Goal: Task Accomplishment & Management: Use online tool/utility

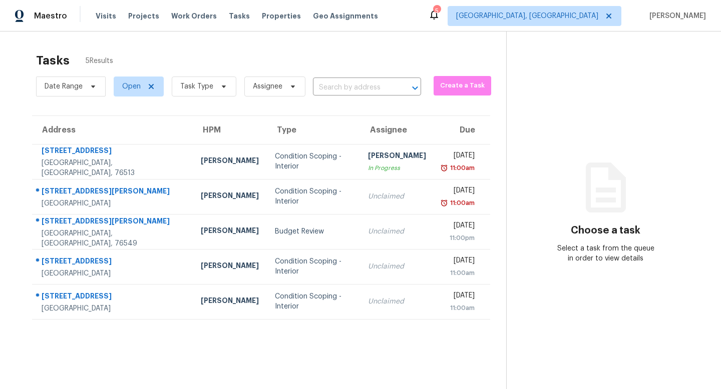
click at [595, 27] on div "Maestro Visits Projects Work Orders Tasks Properties Geo Assignments 5 Killeen,…" at bounding box center [360, 16] width 721 height 32
click at [590, 25] on span "[GEOGRAPHIC_DATA], [GEOGRAPHIC_DATA]" at bounding box center [534, 16] width 174 height 20
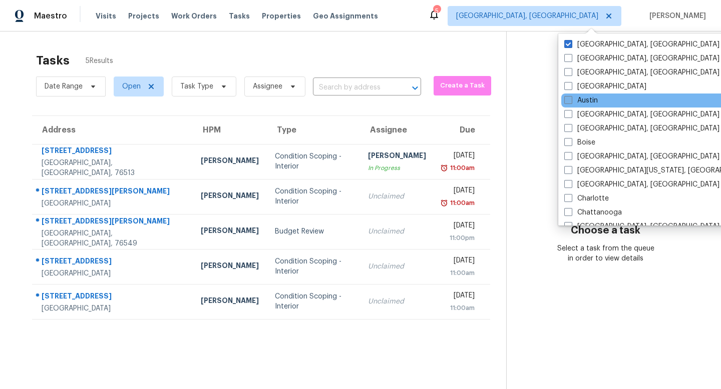
click at [569, 98] on span at bounding box center [568, 100] width 8 height 8
click at [569, 98] on input "Austin" at bounding box center [567, 99] width 7 height 7
checkbox input "true"
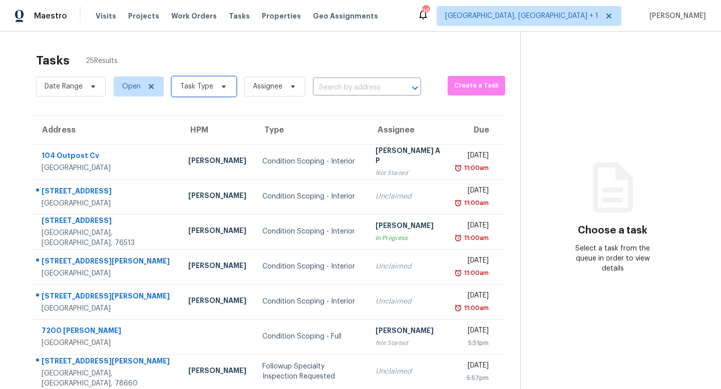
click at [211, 83] on span "Task Type" at bounding box center [196, 87] width 33 height 10
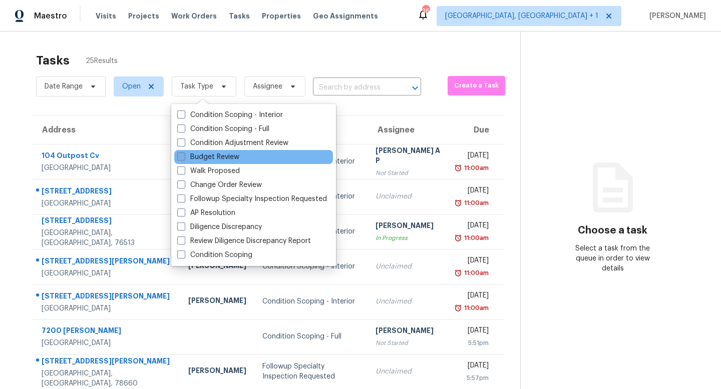
click at [194, 154] on label "Budget Review" at bounding box center [208, 157] width 62 height 10
click at [184, 154] on input "Budget Review" at bounding box center [180, 155] width 7 height 7
checkbox input "true"
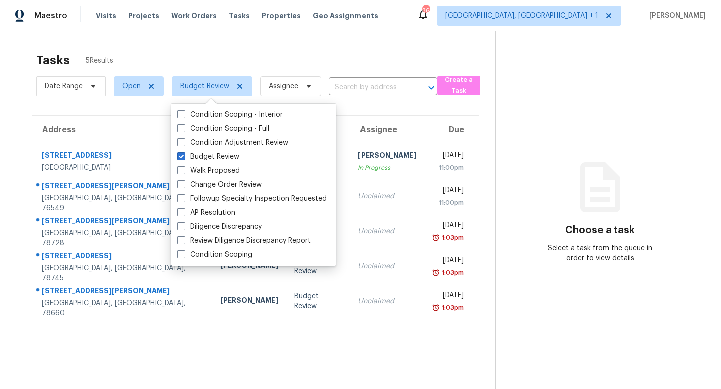
click at [226, 57] on div "Tasks 5 Results" at bounding box center [265, 61] width 459 height 26
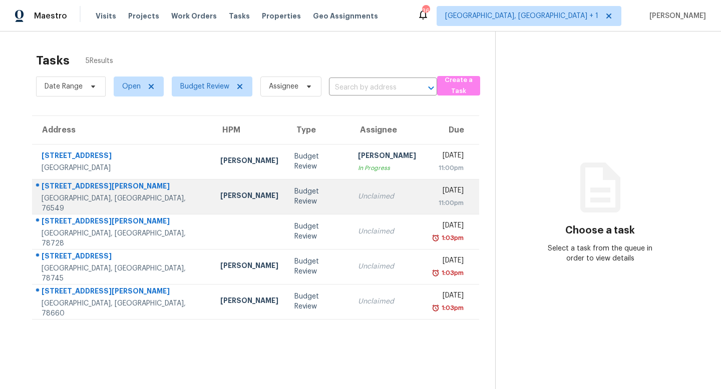
click at [286, 189] on td "Budget Review" at bounding box center [318, 196] width 64 height 35
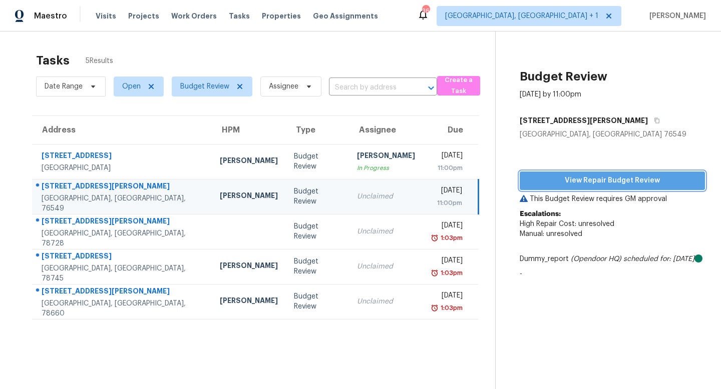
click at [583, 176] on span "View Repair Budget Review" at bounding box center [612, 181] width 169 height 13
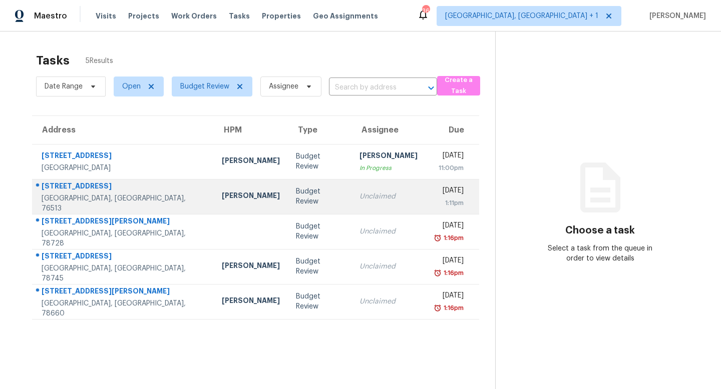
click at [127, 194] on div "[STREET_ADDRESS]" at bounding box center [124, 187] width 164 height 13
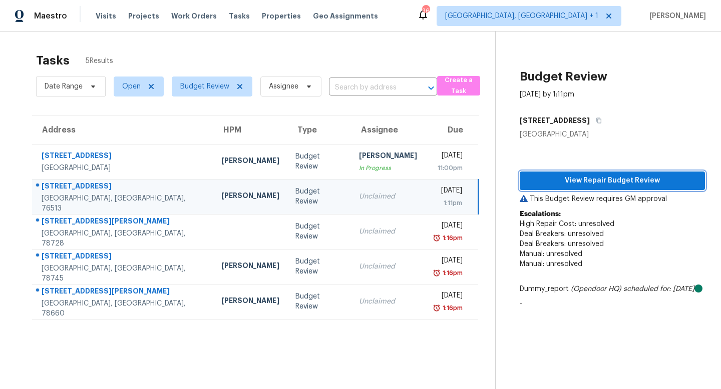
click at [660, 181] on span "View Repair Budget Review" at bounding box center [612, 181] width 169 height 13
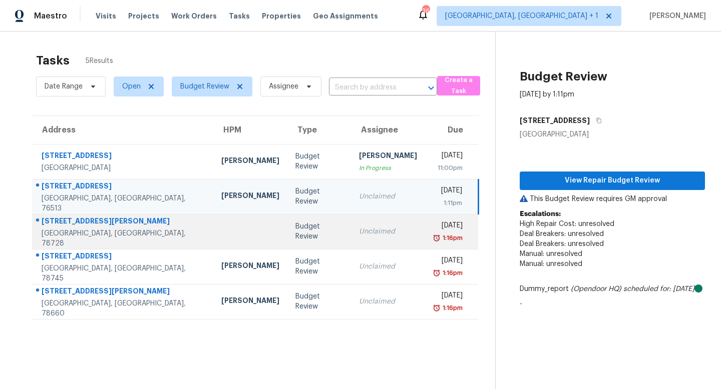
click at [213, 240] on td at bounding box center [250, 231] width 74 height 35
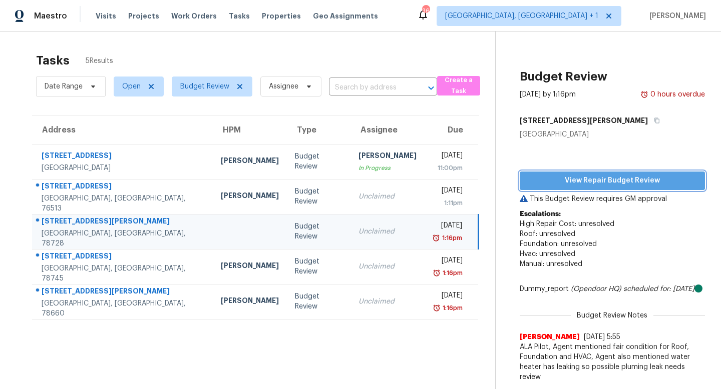
click at [582, 180] on span "View Repair Budget Review" at bounding box center [612, 181] width 169 height 13
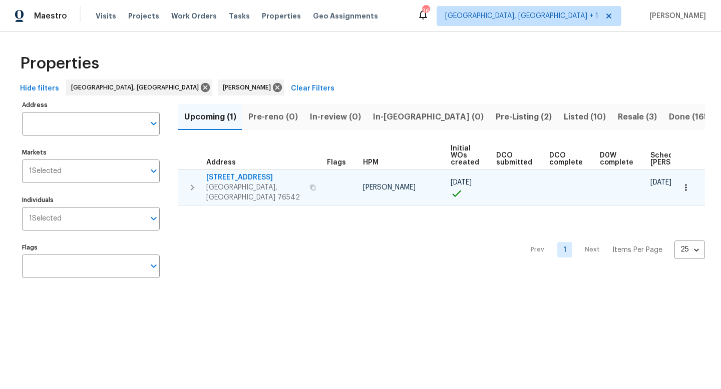
click at [266, 175] on span "5705 Southern Belle Dr" at bounding box center [255, 178] width 98 height 10
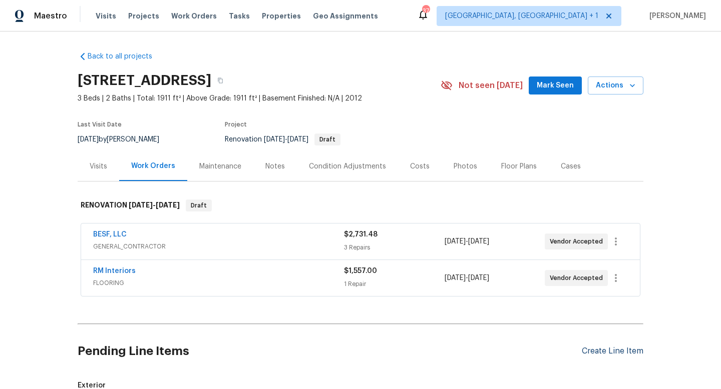
click at [608, 353] on div "Create Line Item" at bounding box center [613, 352] width 62 height 10
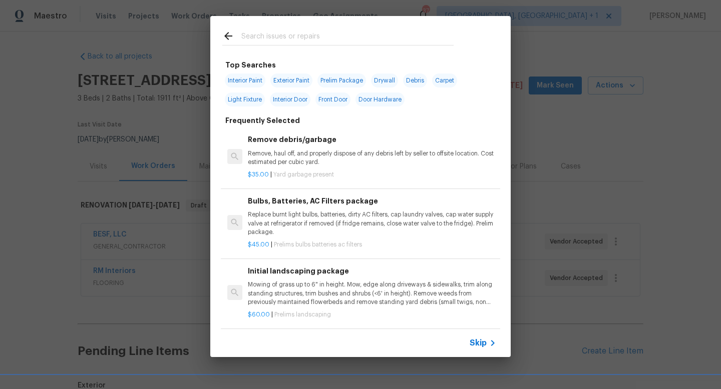
click at [301, 82] on span "Exterior Paint" at bounding box center [291, 81] width 42 height 14
type input "Exterior Paint"
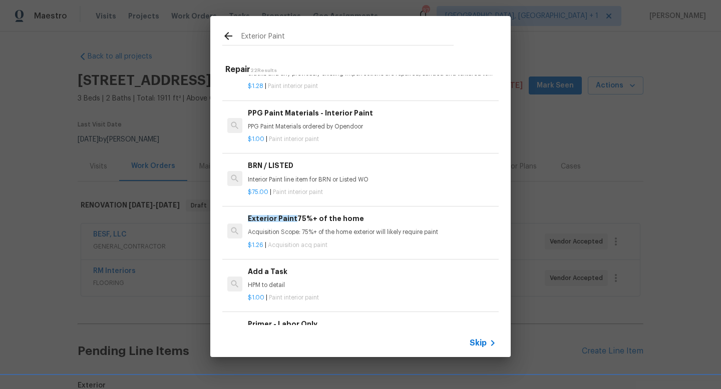
scroll to position [556, 0]
click at [334, 223] on h6 "Exterior Paint 75%+ of the home" at bounding box center [372, 218] width 248 height 11
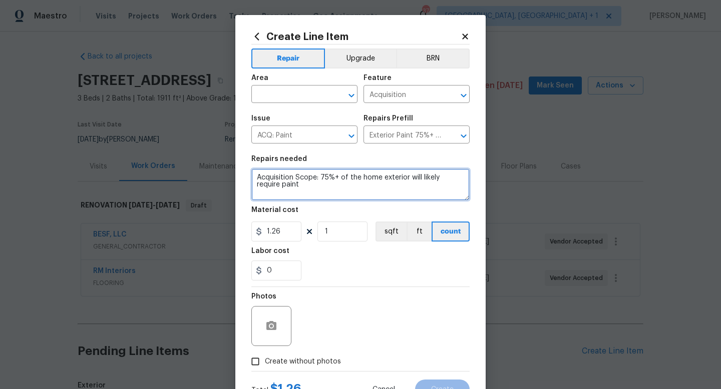
click at [312, 181] on textarea "Acquisition Scope: 75%+ of the home exterior will likely require paint" at bounding box center [360, 185] width 218 height 32
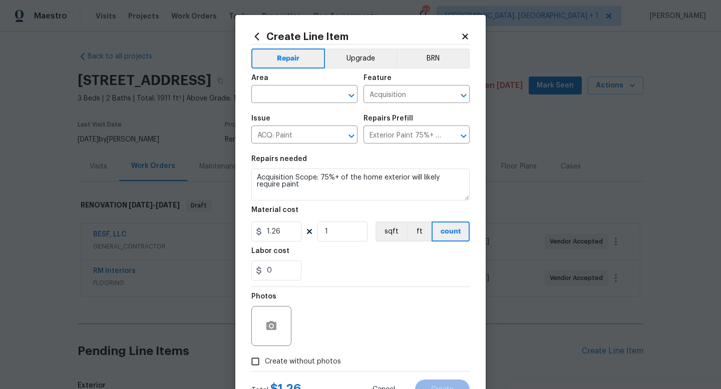
click at [463, 37] on icon at bounding box center [465, 37] width 6 height 6
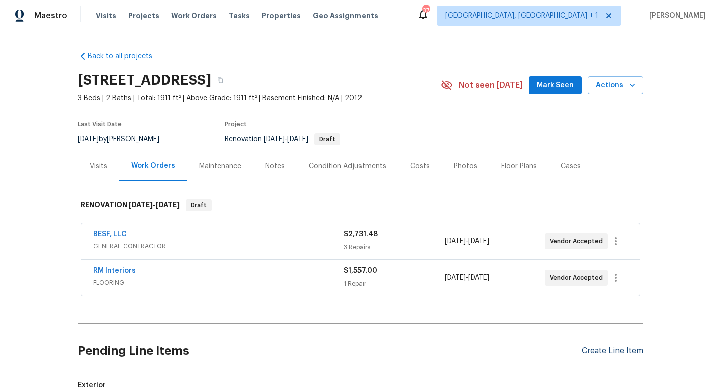
click at [608, 351] on div "Create Line Item" at bounding box center [613, 352] width 62 height 10
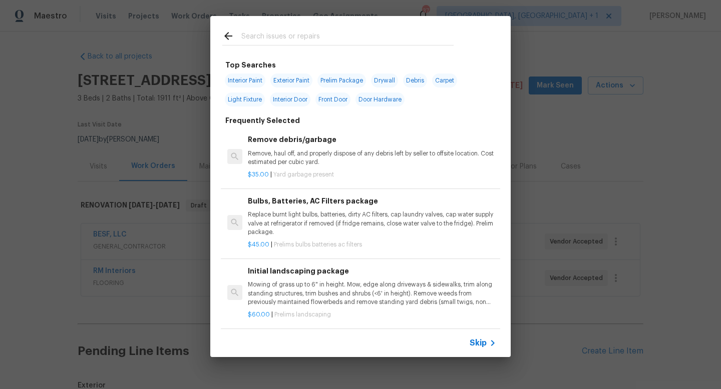
click at [306, 37] on input "text" at bounding box center [347, 37] width 212 height 15
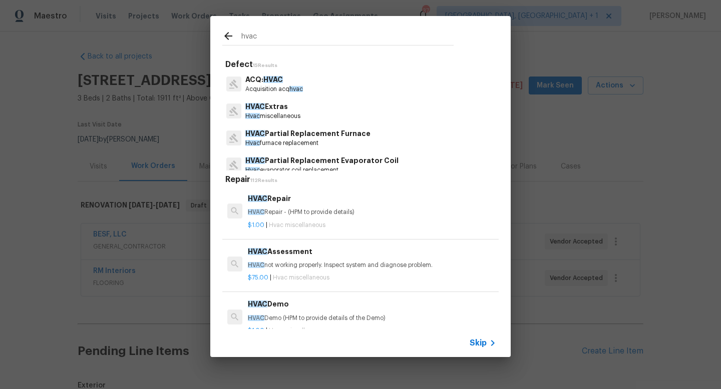
type input "hvac"
click at [281, 83] on span "HVAC" at bounding box center [273, 79] width 20 height 7
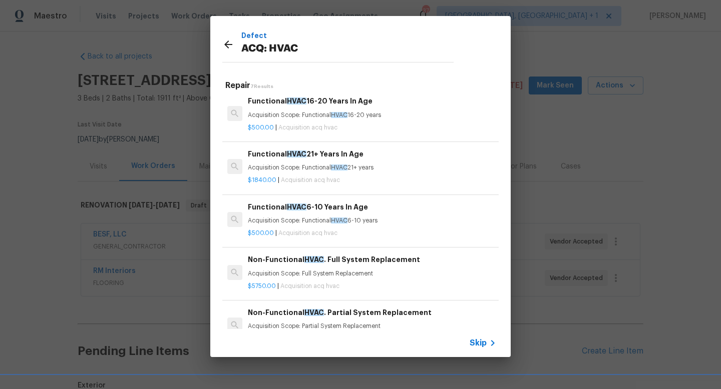
scroll to position [122, 0]
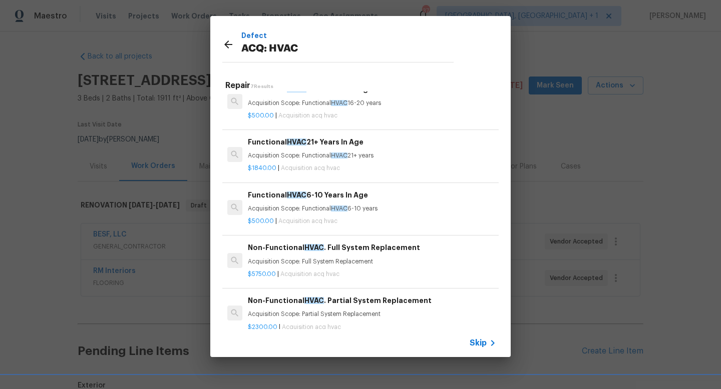
click at [308, 249] on span "HVAC" at bounding box center [314, 247] width 20 height 7
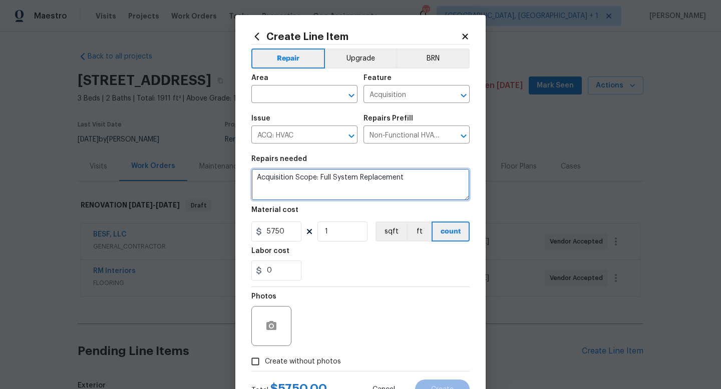
drag, startPoint x: 410, startPoint y: 177, endPoint x: 254, endPoint y: 175, distance: 156.2
click at [254, 175] on textarea "Acquisition Scope: Full System Replacement" at bounding box center [360, 185] width 218 height 32
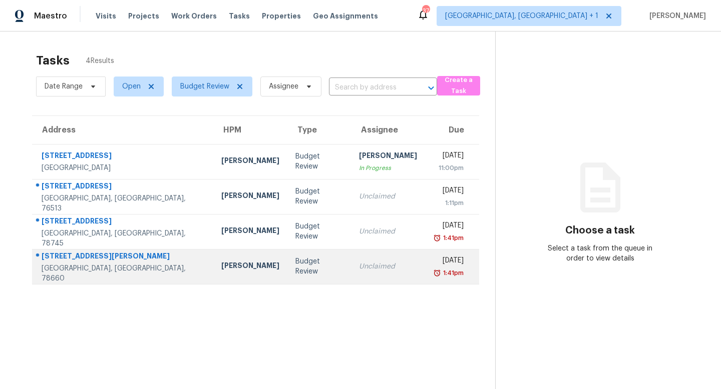
click at [221, 264] on div "[PERSON_NAME]" at bounding box center [250, 267] width 58 height 13
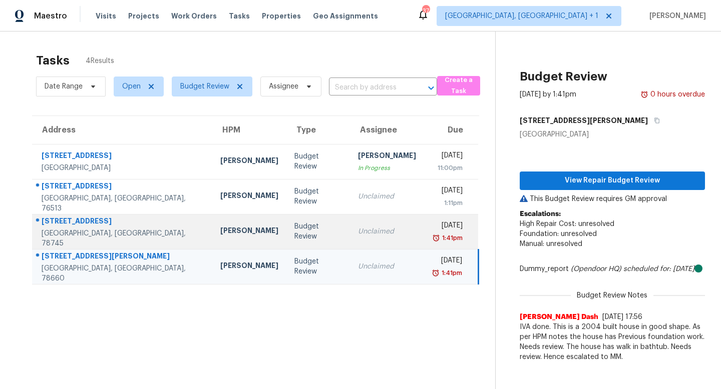
click at [220, 234] on div "[PERSON_NAME]" at bounding box center [249, 232] width 58 height 13
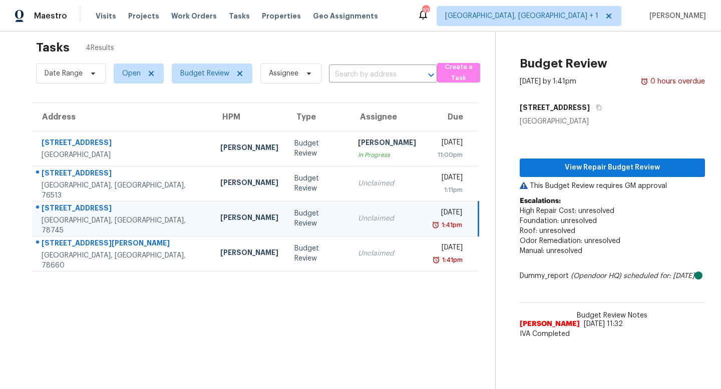
scroll to position [8, 0]
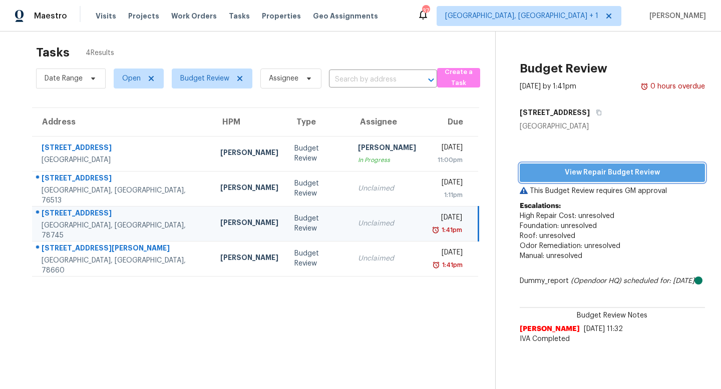
click at [587, 171] on span "View Repair Budget Review" at bounding box center [612, 173] width 169 height 13
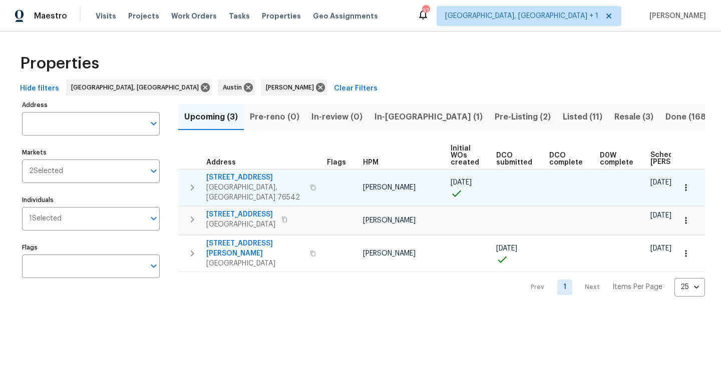
click at [683, 185] on icon "button" at bounding box center [686, 188] width 10 height 10
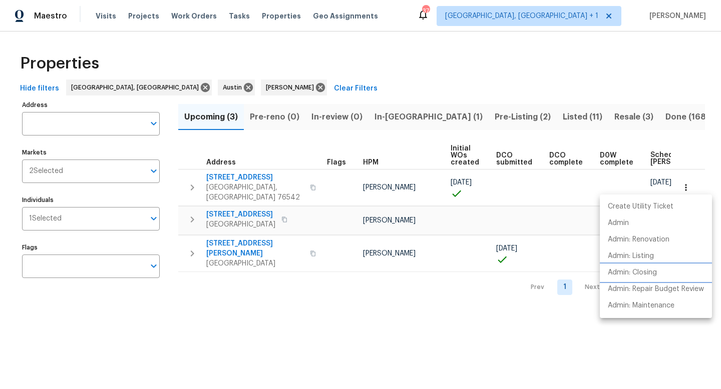
click at [633, 272] on p "Admin: Closing" at bounding box center [632, 273] width 49 height 11
